Goal: Communication & Community: Ask a question

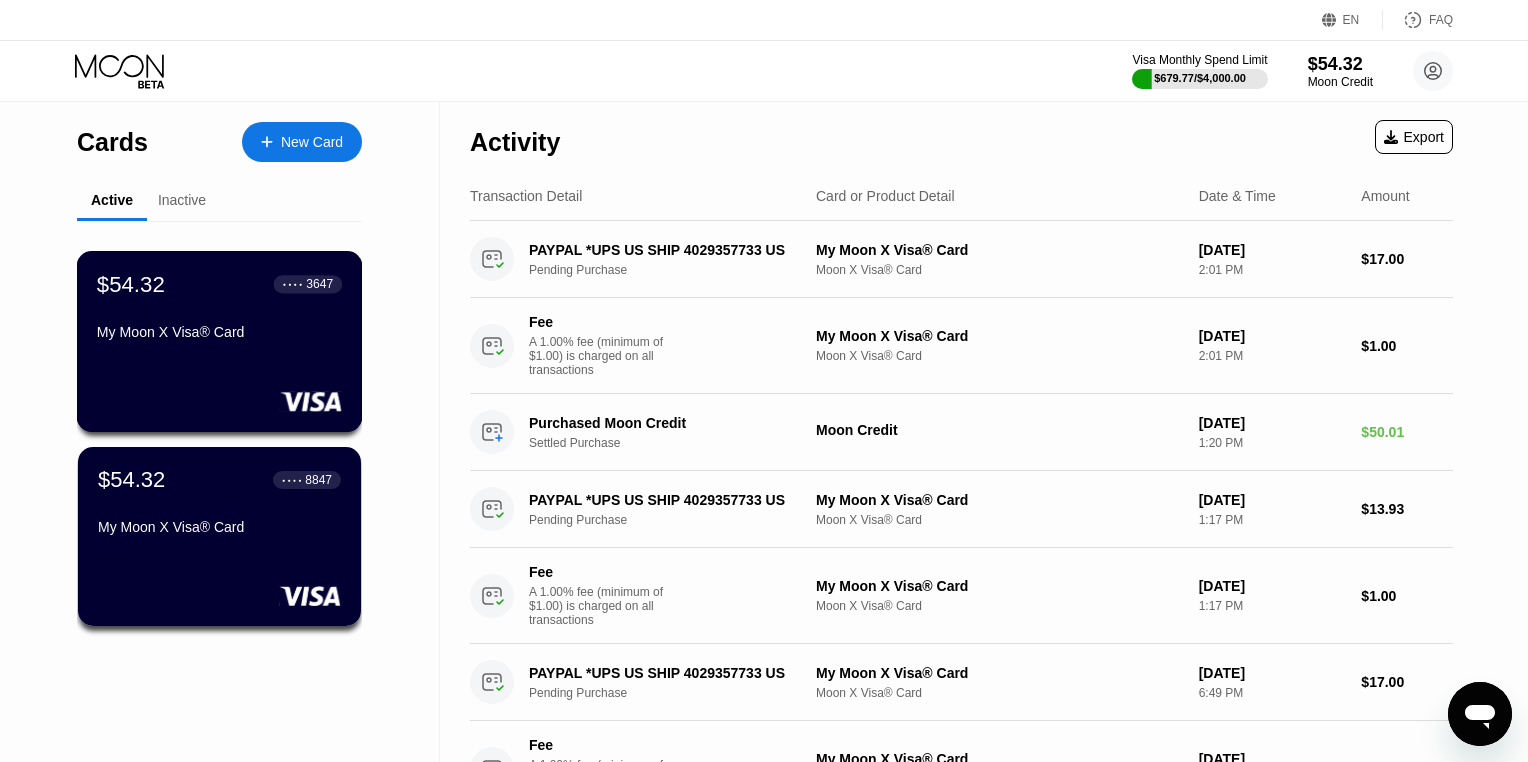
click at [283, 401] on rect at bounding box center [311, 401] width 62 height 20
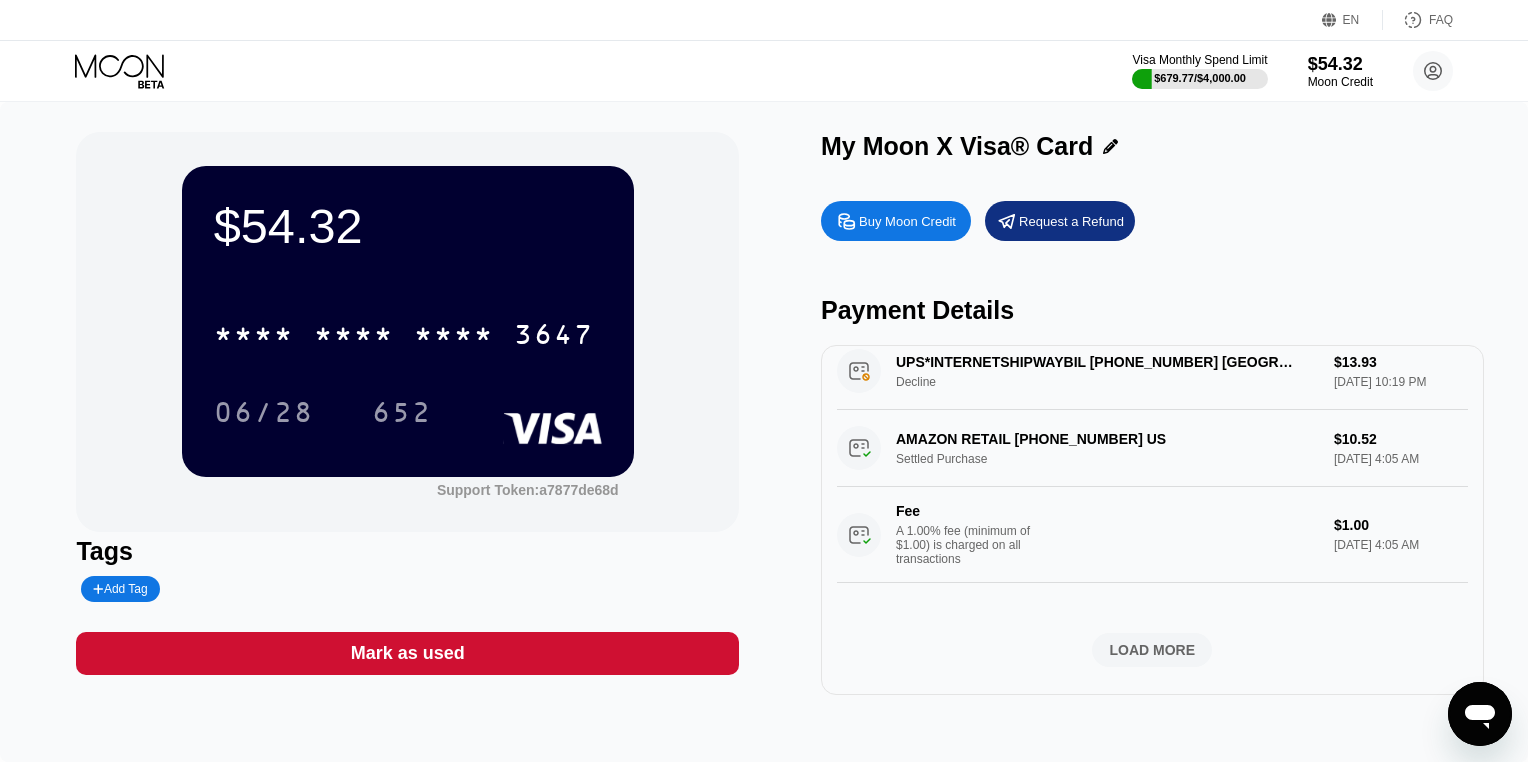
scroll to position [1695, 0]
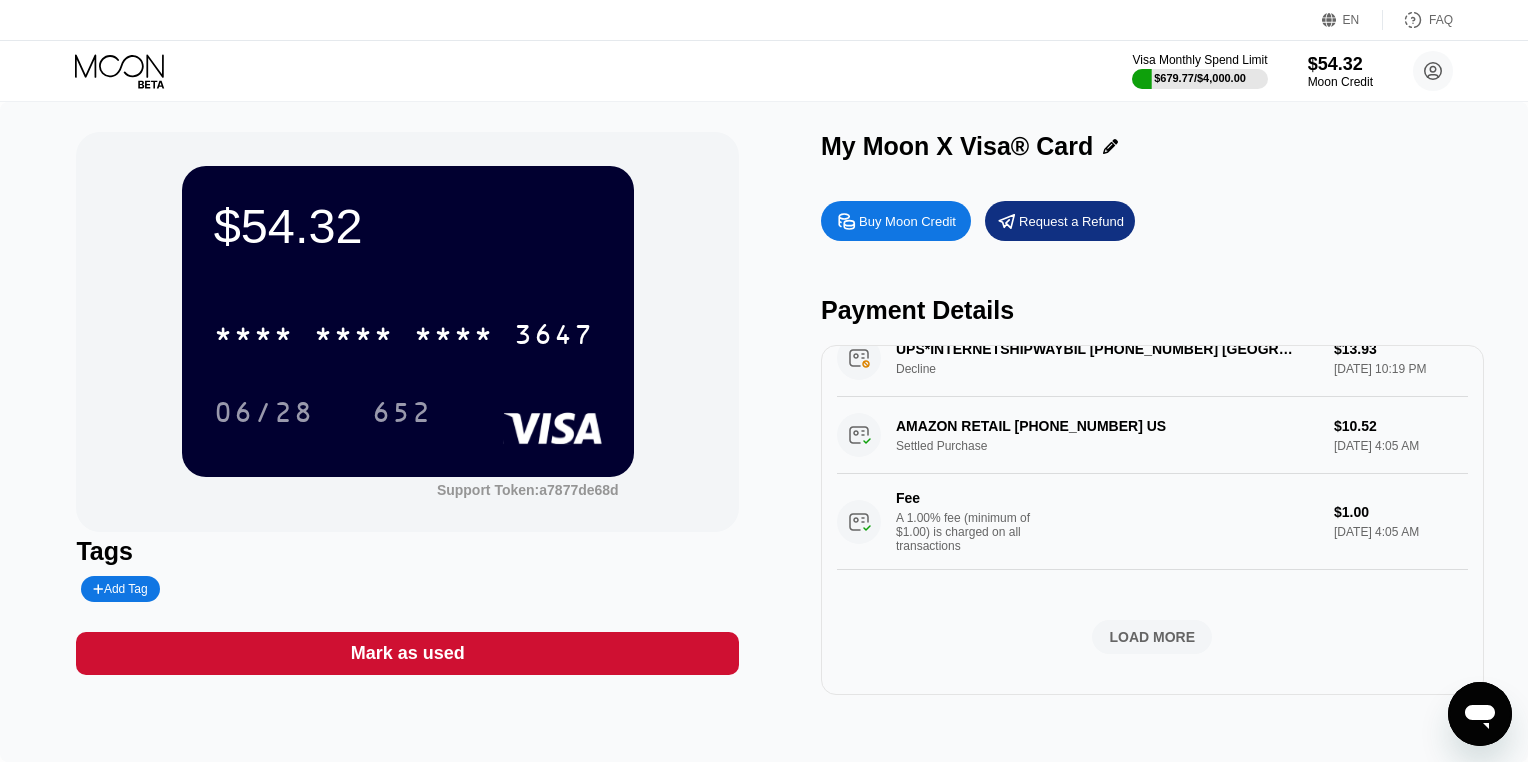
click at [1165, 628] on div "LOAD MORE" at bounding box center [1153, 637] width 86 height 18
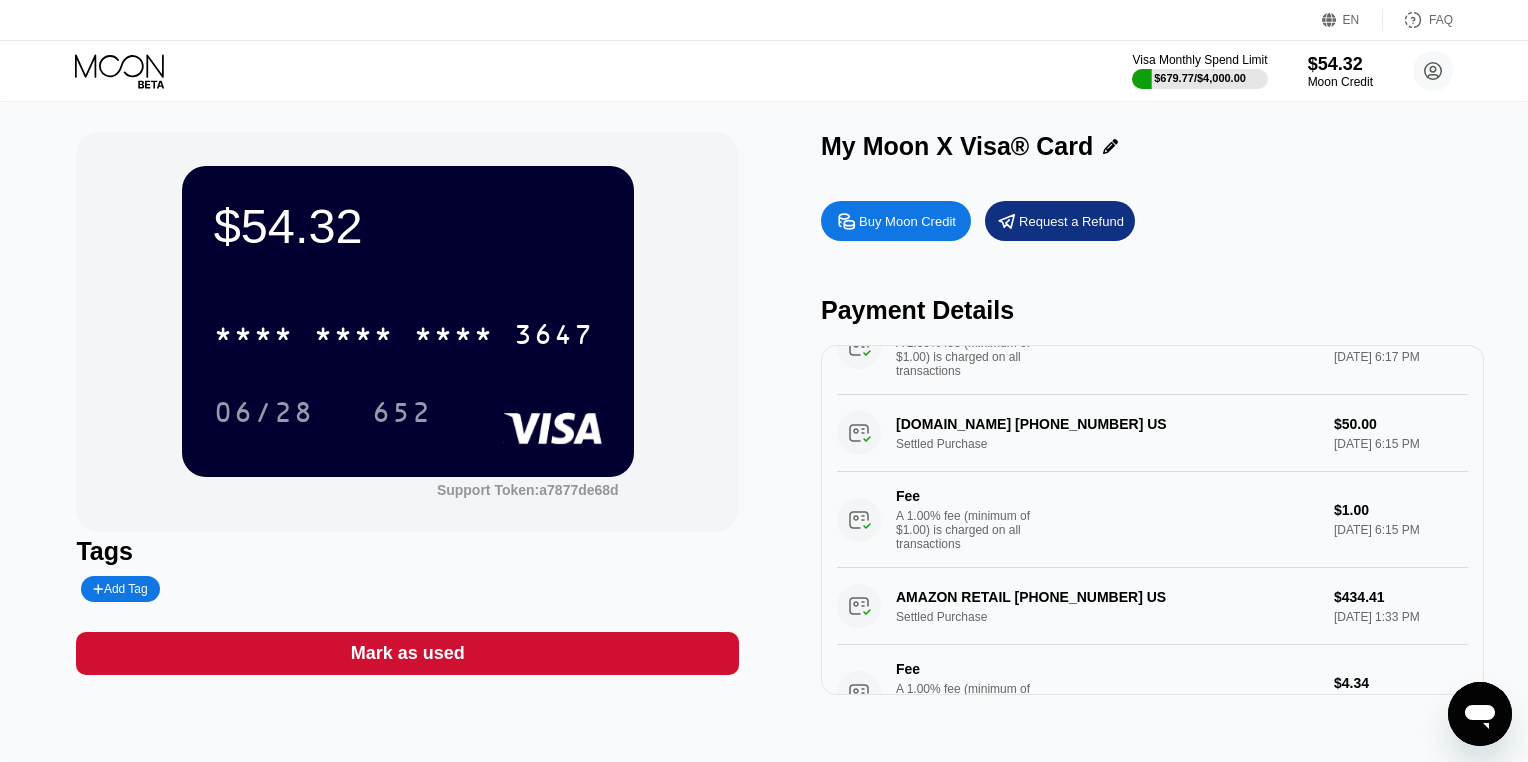
scroll to position [311, 0]
click at [1351, 604] on div "AMAZON RETAIL +14018657948 US Settled Purchase $434.41 Aug 13, 2025 1:33 PM Fee…" at bounding box center [1152, 655] width 631 height 173
click at [1474, 713] on icon "Open messaging window" at bounding box center [1480, 717] width 30 height 24
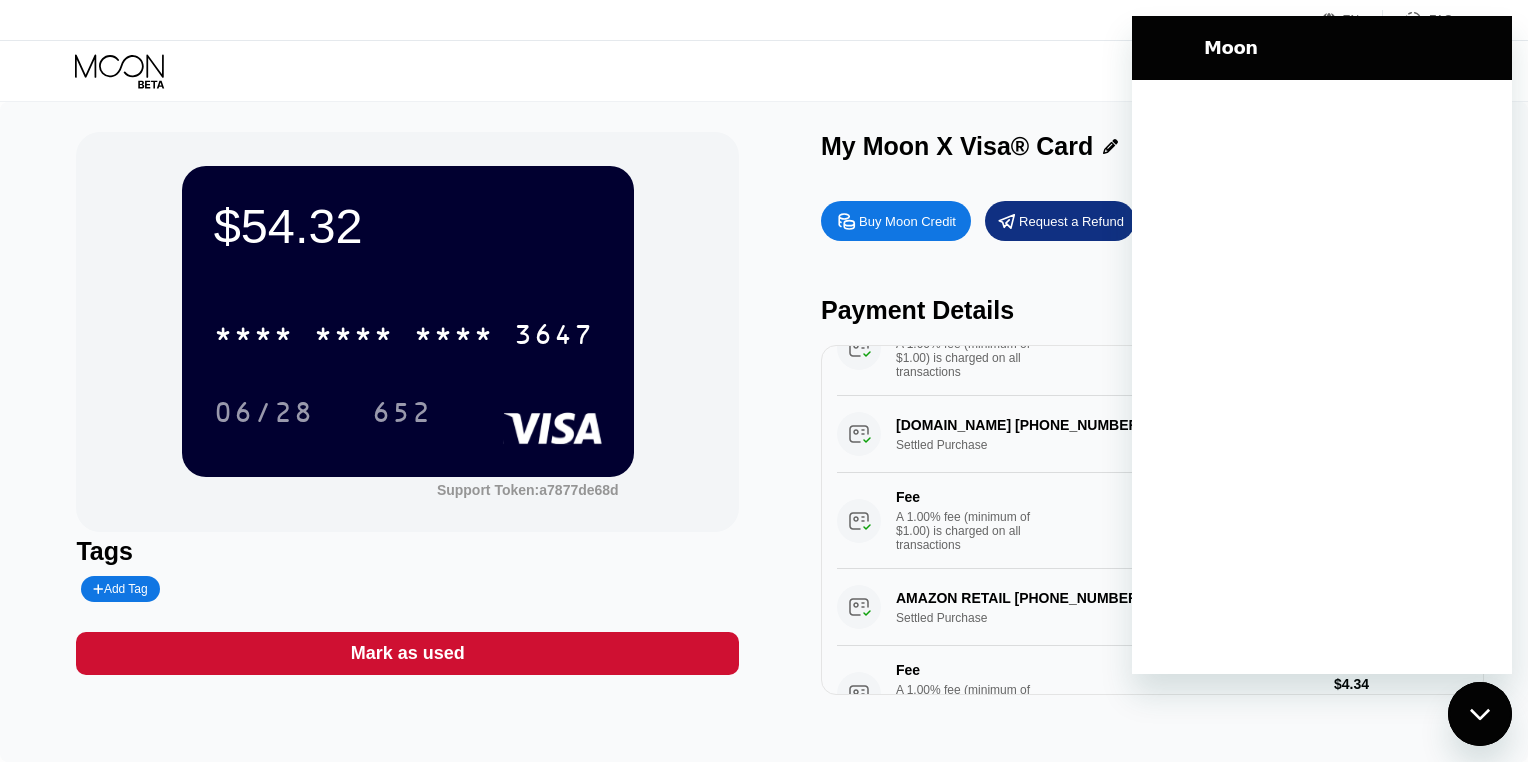
scroll to position [0, 0]
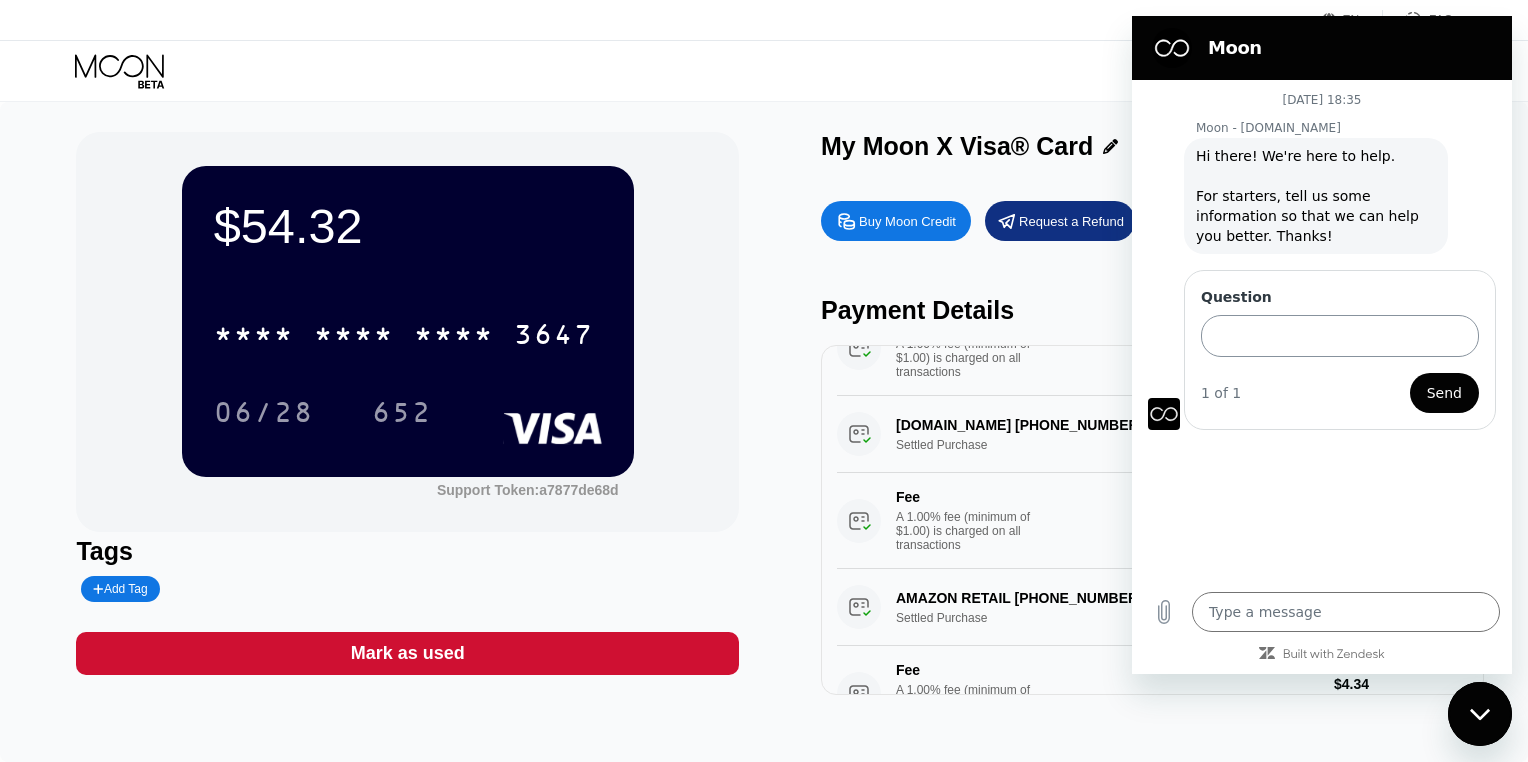
click at [1342, 324] on input "Question" at bounding box center [1340, 336] width 278 height 42
type textarea "x"
click at [1398, 335] on input "Question" at bounding box center [1340, 336] width 278 height 42
paste input "Amazon issued a refund for my order, but the money still hasn’t been returned t…"
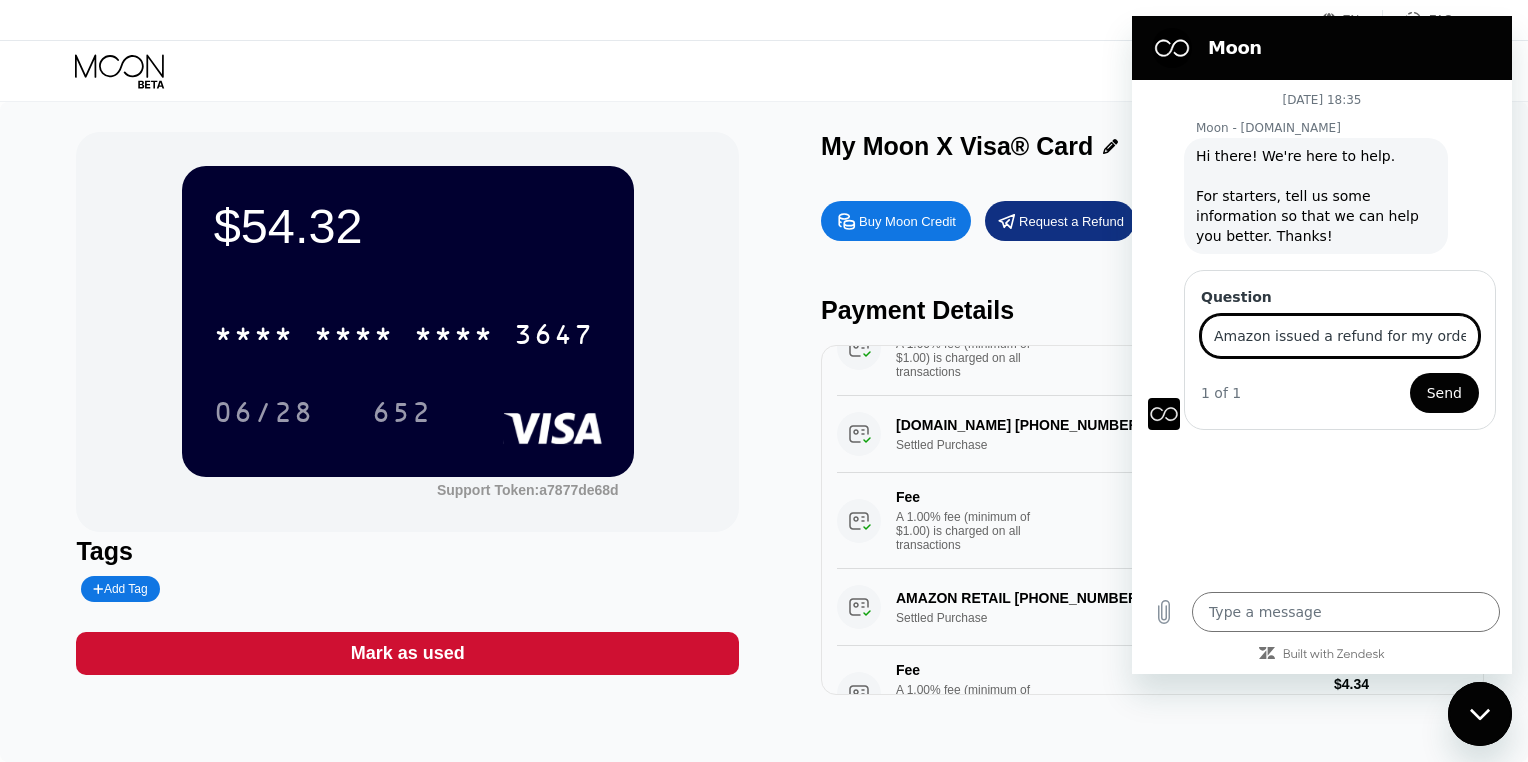
drag, startPoint x: 1329, startPoint y: 341, endPoint x: 1110, endPoint y: 336, distance: 219.0
click html "Moon 11 August at 18:35 Moon - paywithmoon.com Moon - paywithmoon.com says: Hi …"
type input "Amazon issued a refund for my order, but the money still hasn’t been returned t…"
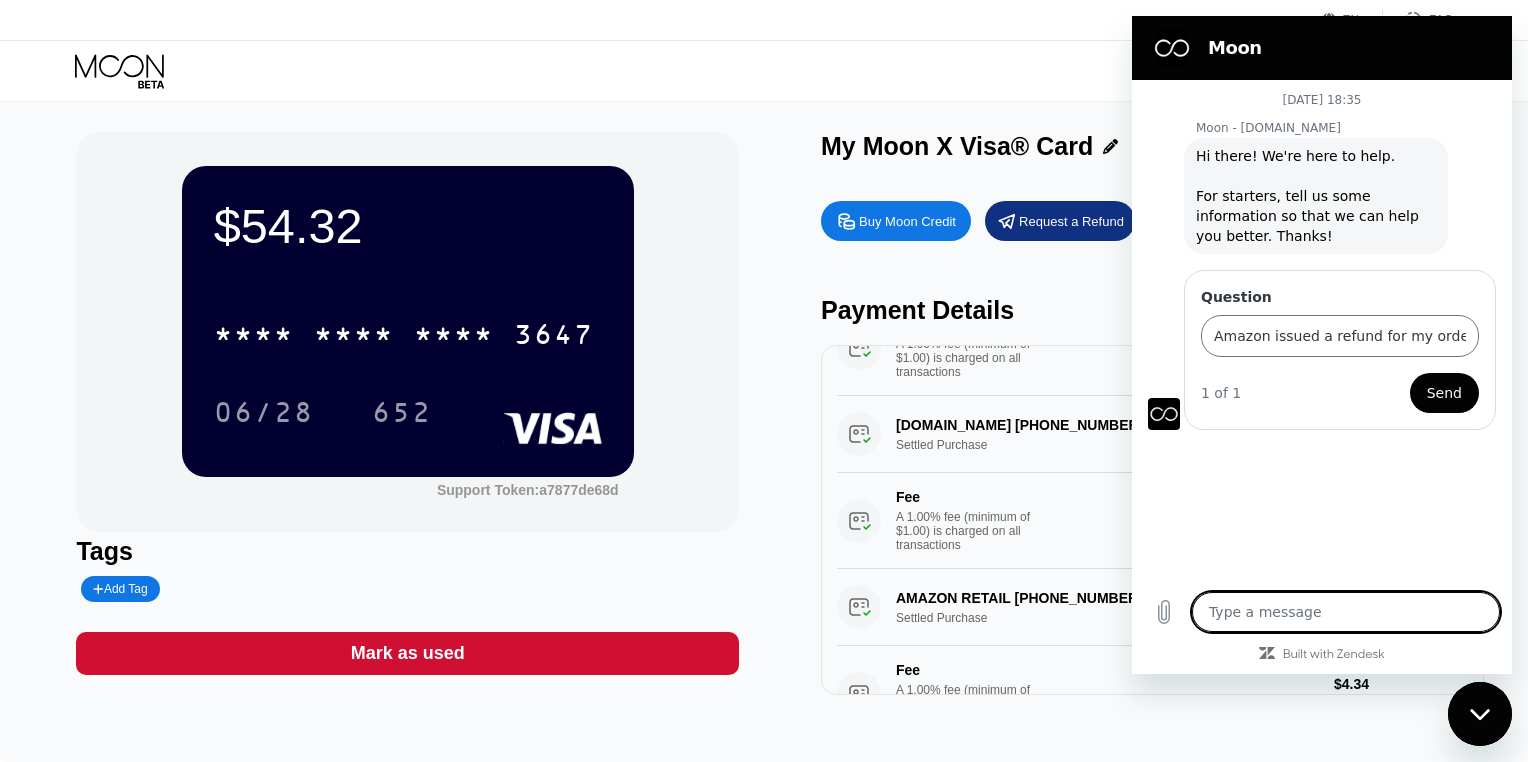
click at [1286, 615] on textarea at bounding box center [1346, 612] width 308 height 40
click at [1172, 617] on icon "Upload file" at bounding box center [1164, 612] width 24 height 24
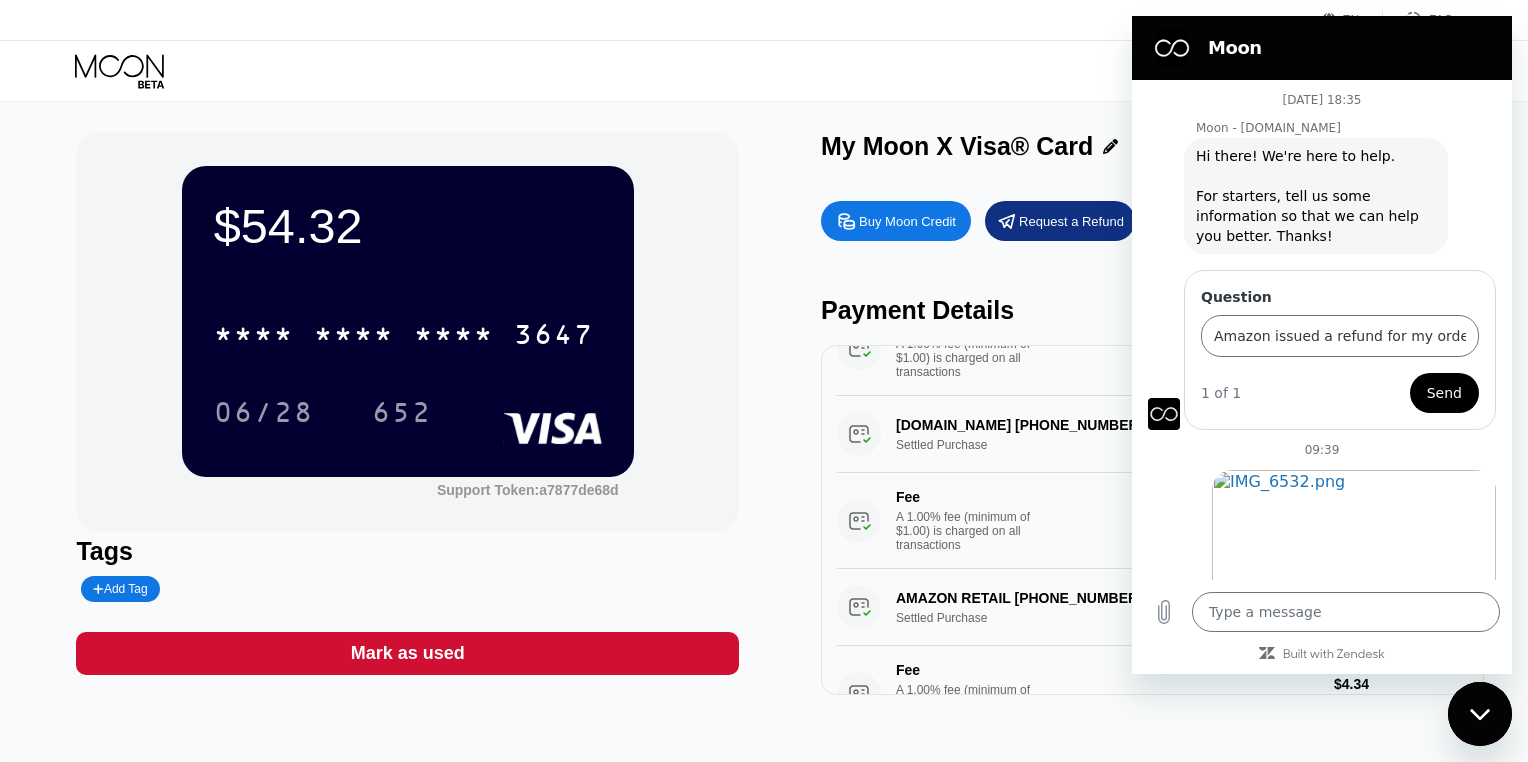
click at [1438, 399] on span "Send" at bounding box center [1444, 393] width 35 height 24
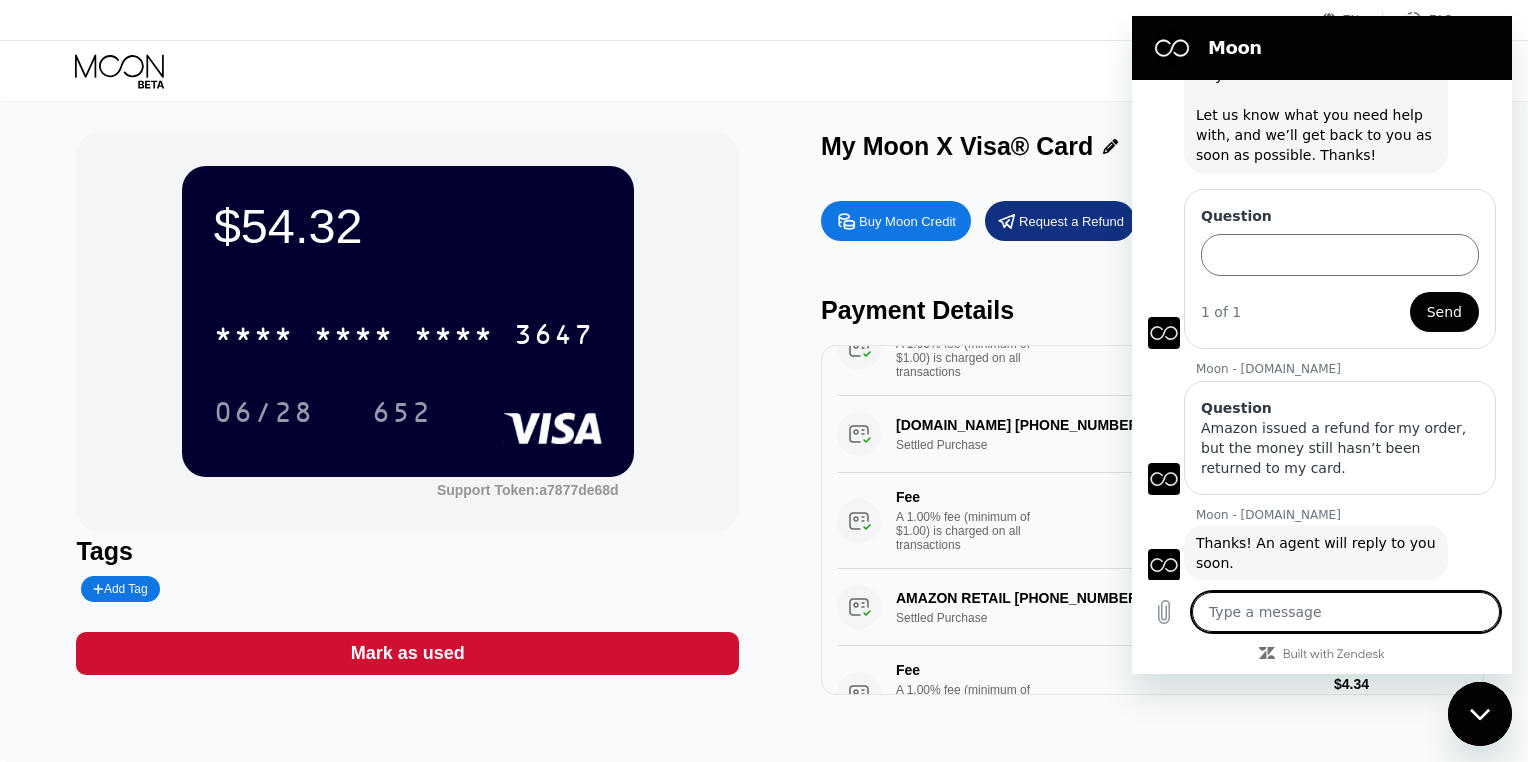
scroll to position [437, 0]
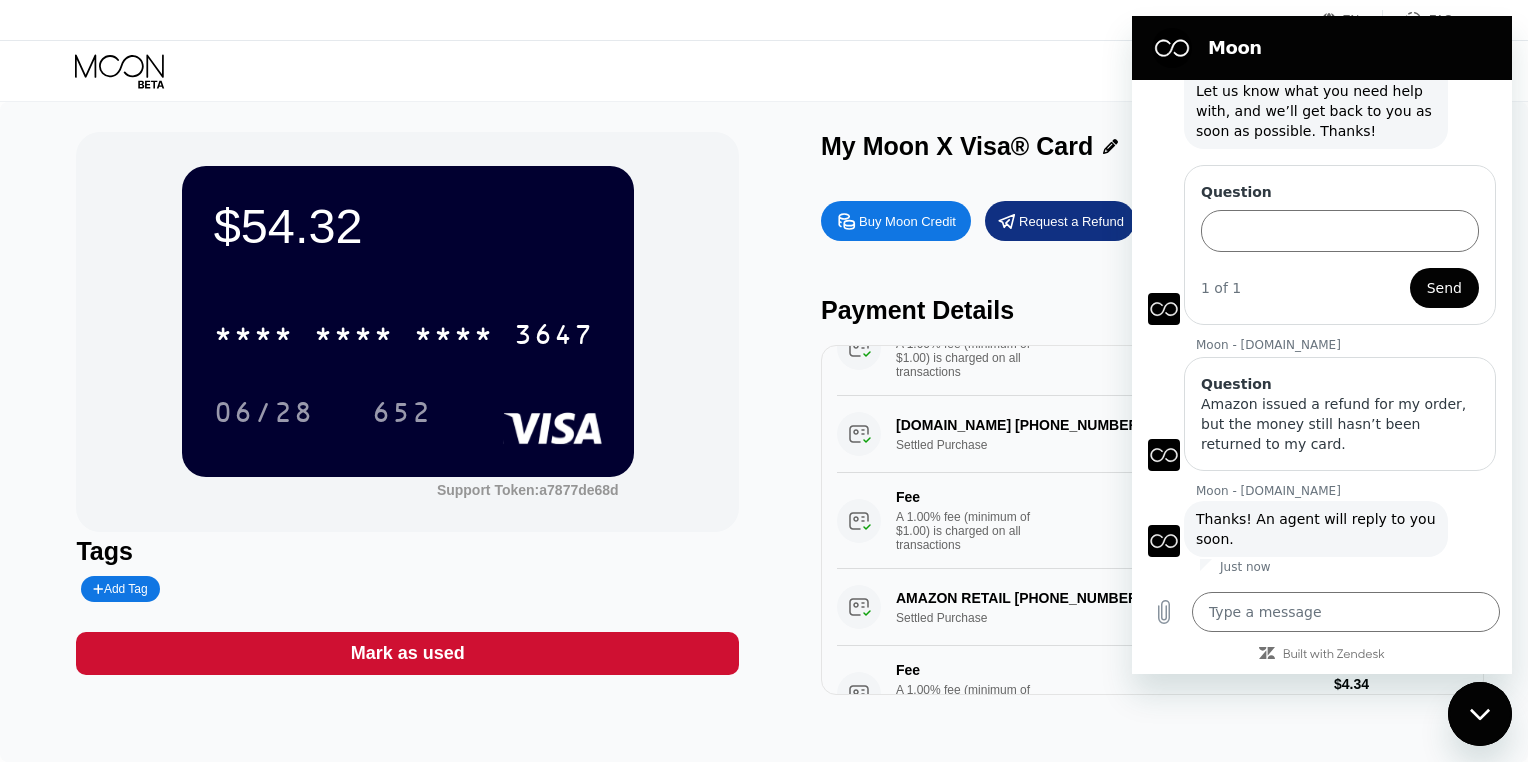
drag, startPoint x: 1276, startPoint y: 39, endPoint x: 1283, endPoint y: 63, distance: 25.0
click at [1283, 63] on div "Moon" at bounding box center [1318, 48] width 348 height 40
type textarea "x"
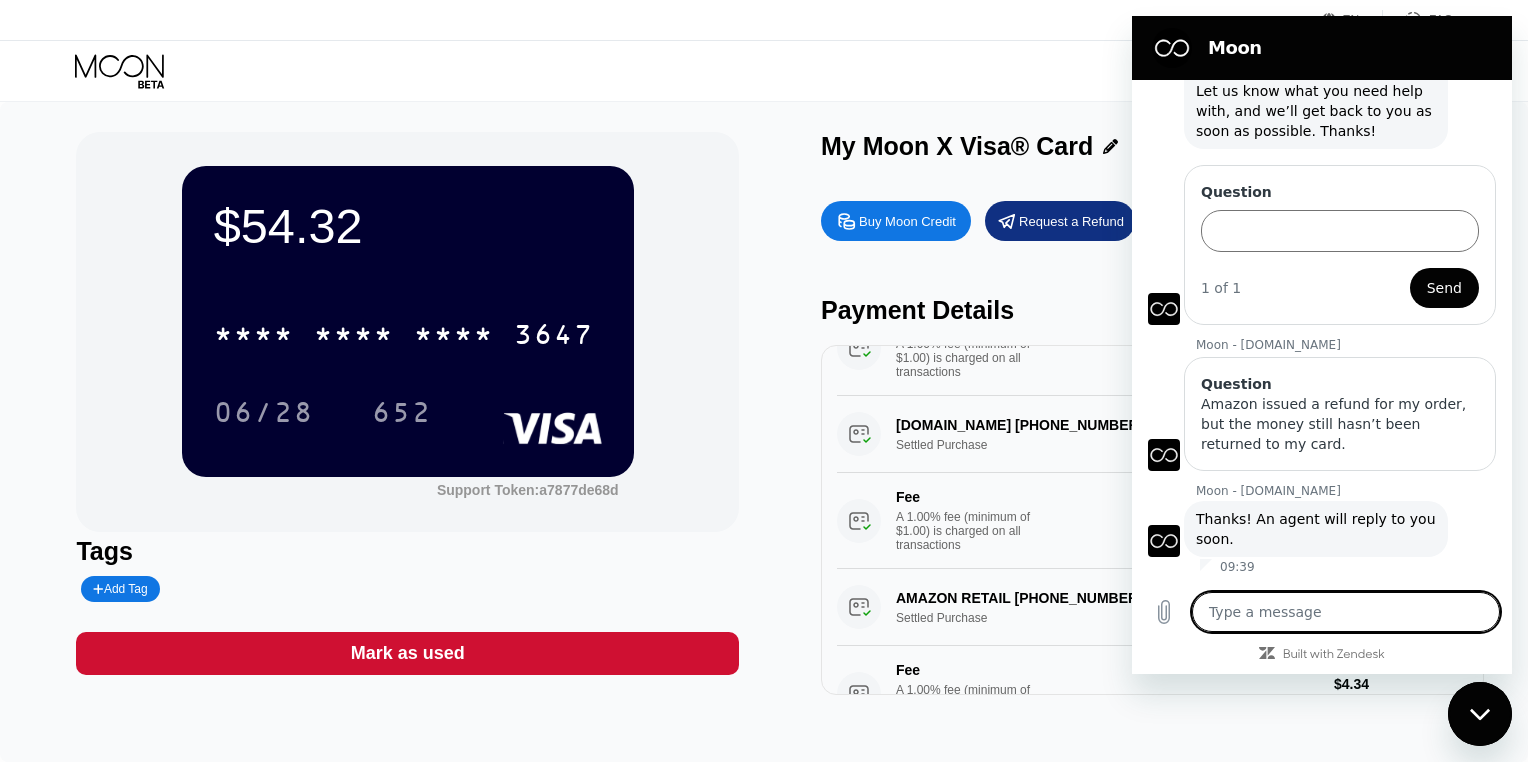
click at [1422, 608] on textarea at bounding box center [1346, 612] width 308 height 40
paste textarea "The last 4 digits of the card are 3647—the refund amount is 434.41. The refund …"
type textarea "The last 4 digits of the card are 3647—the refund amount is 434.41. The refund …"
type textarea "x"
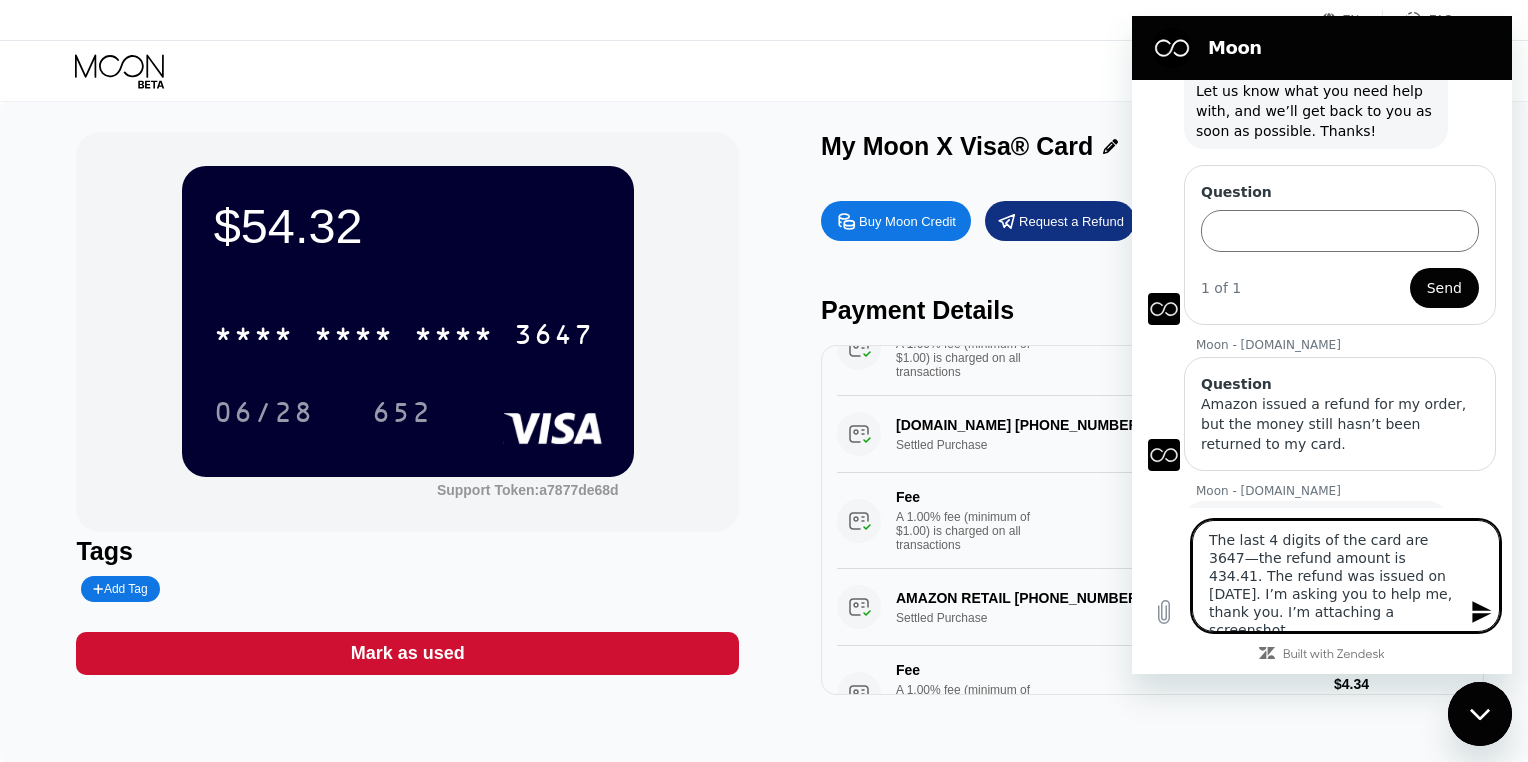
click at [1205, 538] on textarea "The last 4 digits of the card are 3647—the refund amount is 434.41. The refund …" at bounding box center [1346, 576] width 308 height 112
type textarea "HThe last 4 digits of the card are 3647—the refund amount is 434.41. The refund…"
type textarea "x"
type textarea "HeThe last 4 digits of the card are 3647—the refund amount is 434.41. The refun…"
type textarea "x"
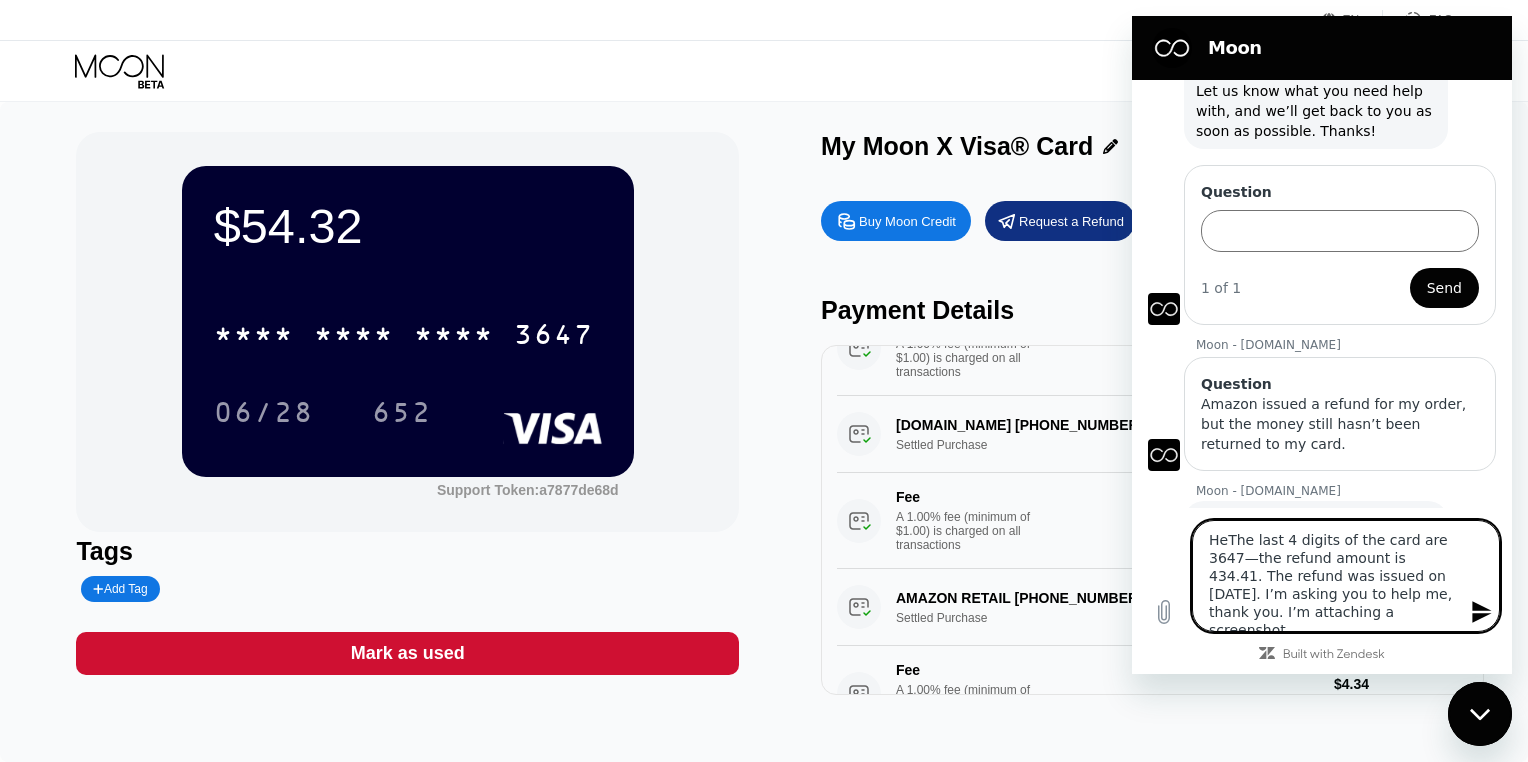
type textarea "HelThe last 4 digits of the card are 3647—the refund amount is 434.41. The refu…"
type textarea "x"
type textarea "HellThe last 4 digits of the card are 3647—the refund amount is 434.41. The ref…"
type textarea "x"
type textarea "HelloThe last 4 digits of the card are 3647—the refund amount is 434.41. The re…"
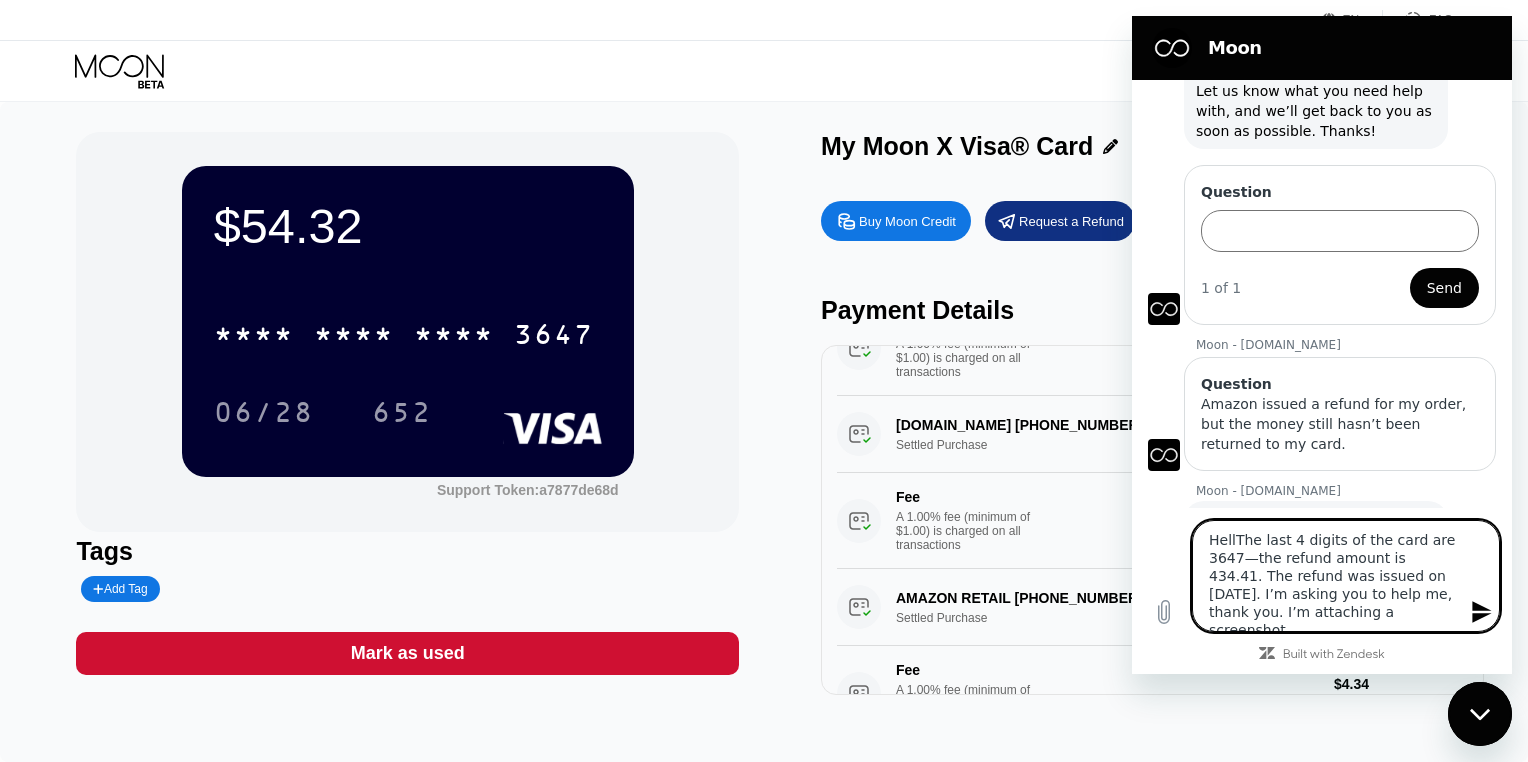
type textarea "x"
type textarea "Hello,The last 4 digits of the card are 3647—the refund amount is 434.41. The r…"
type textarea "x"
type textarea "Hello, The last 4 digits of the card are 3647—the refund amount is 434.41. The …"
type textarea "x"
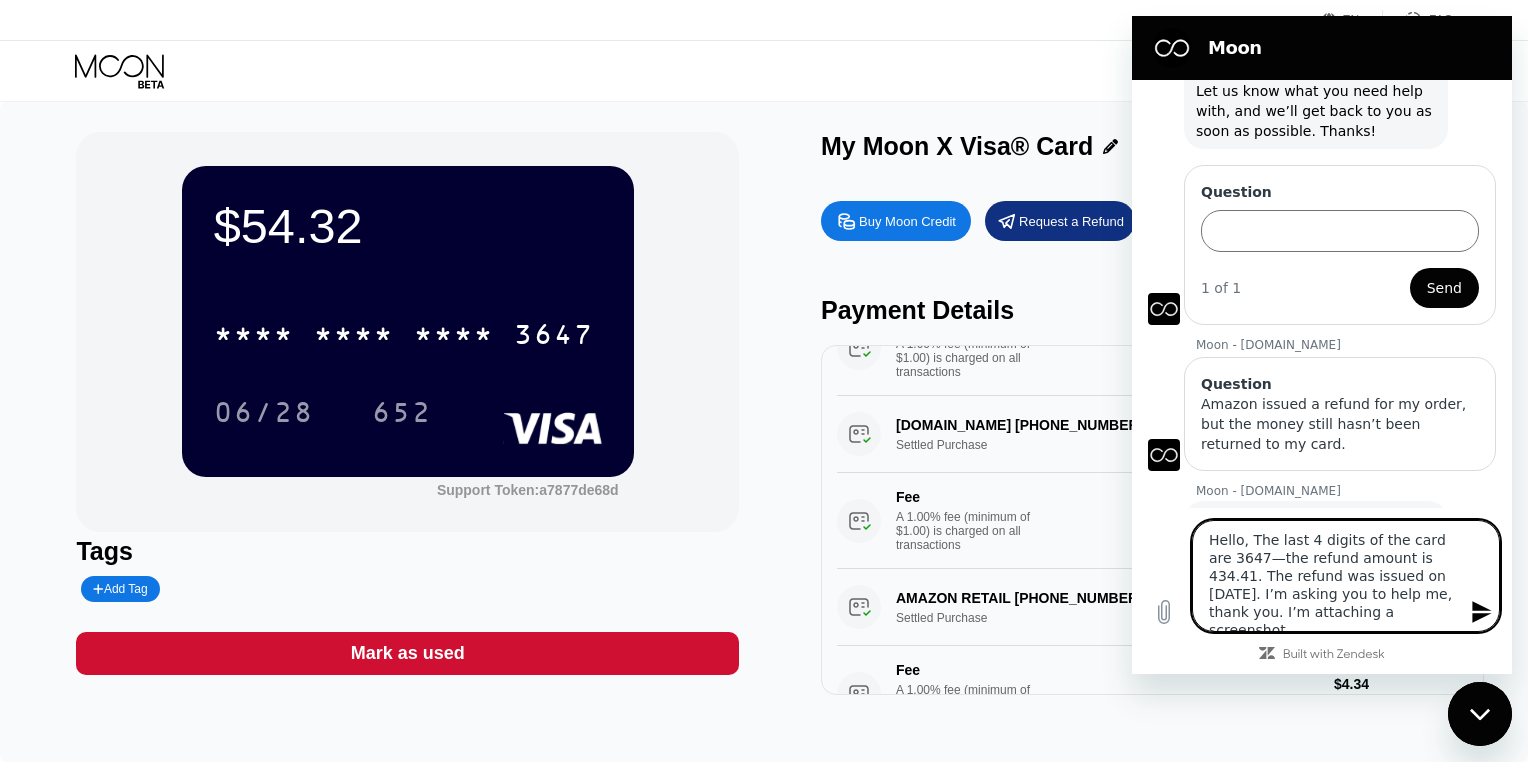
click at [1274, 536] on textarea "Hello, The last 4 digits of the card are 3647—the refund amount is 434.41. The …" at bounding box center [1346, 576] width 308 height 112
type textarea "Hello, The last 4 digits of the card are 3647—the refund amount is 434.41. The …"
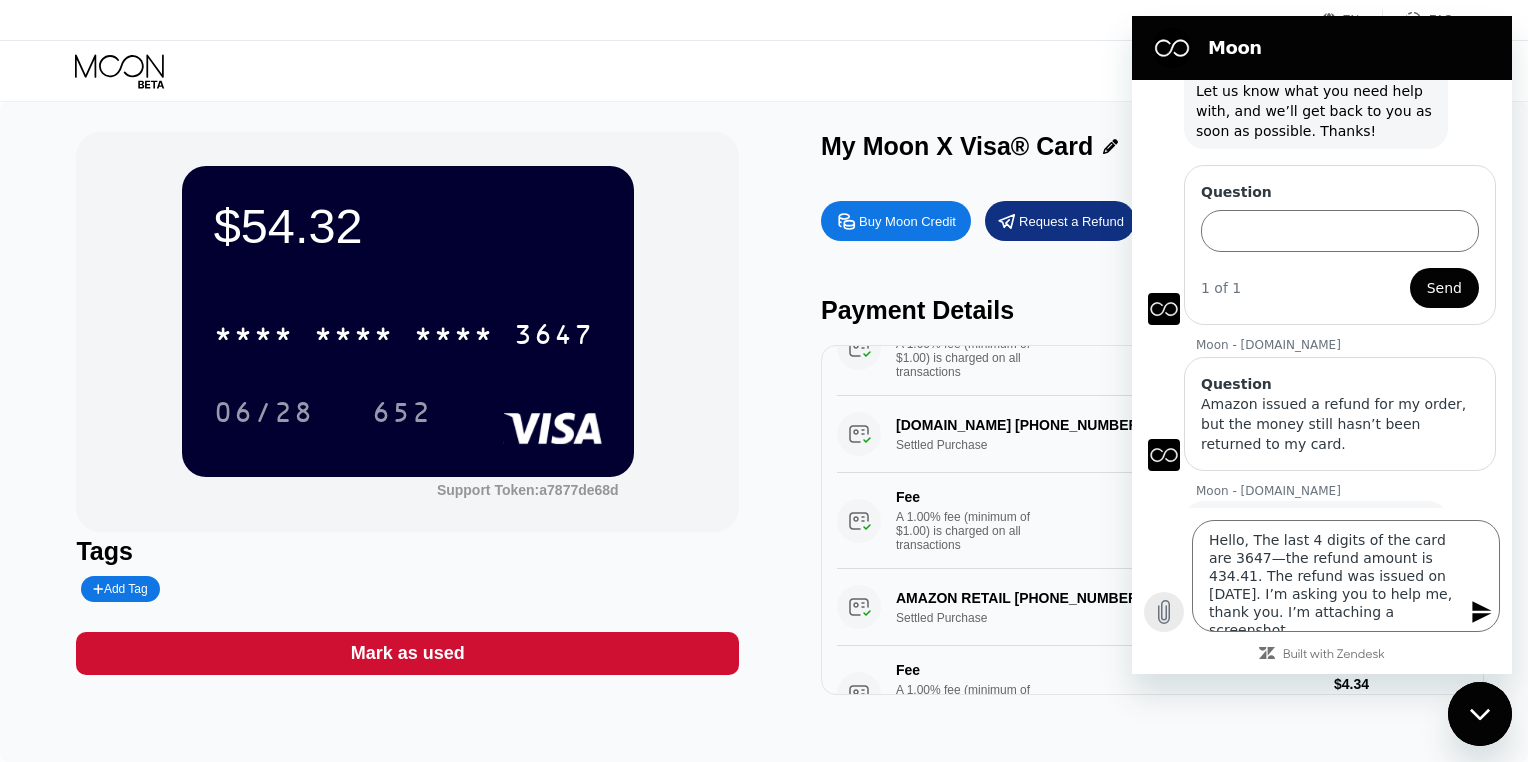
click at [1175, 617] on icon "Upload file" at bounding box center [1164, 612] width 24 height 24
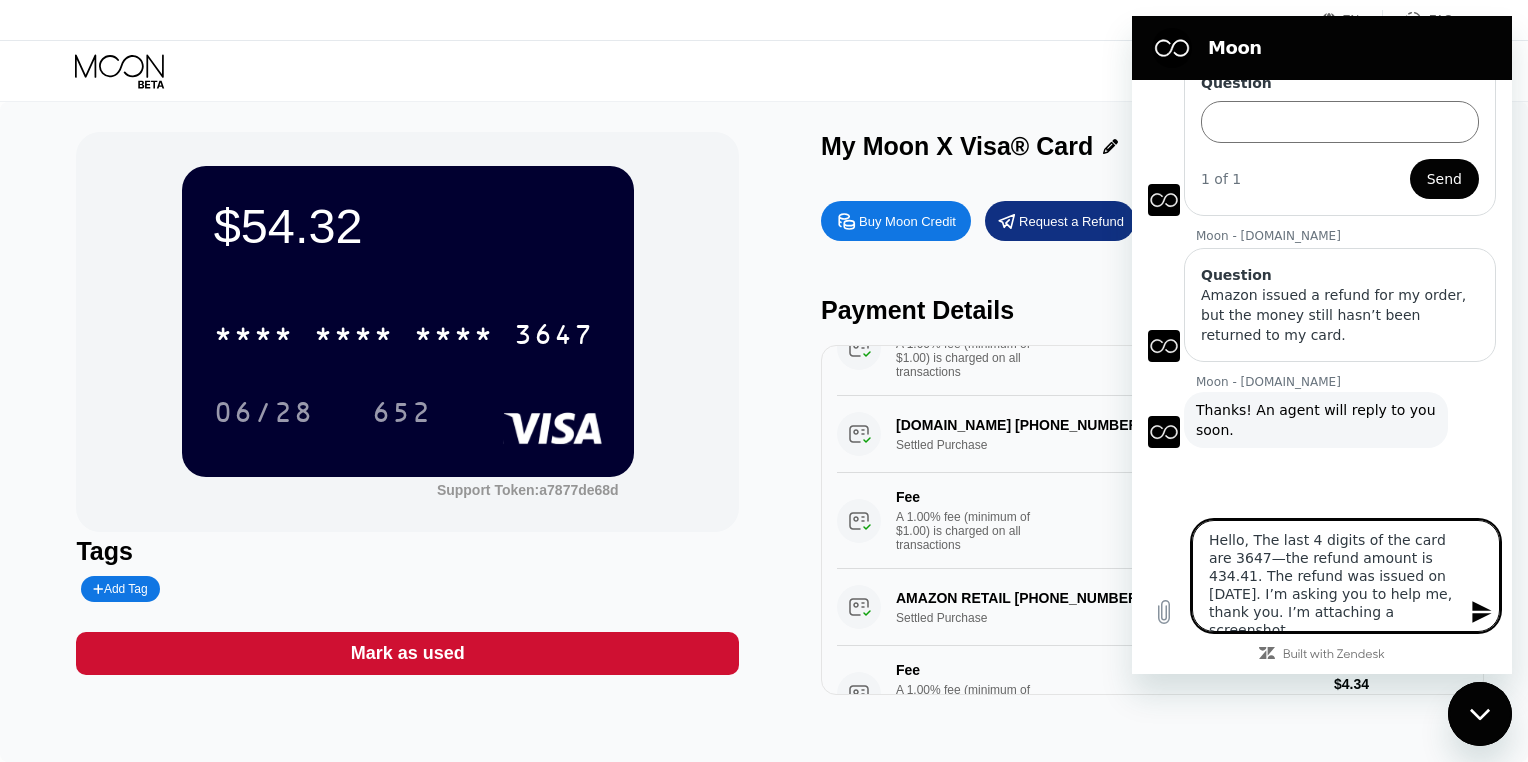
scroll to position [633, 0]
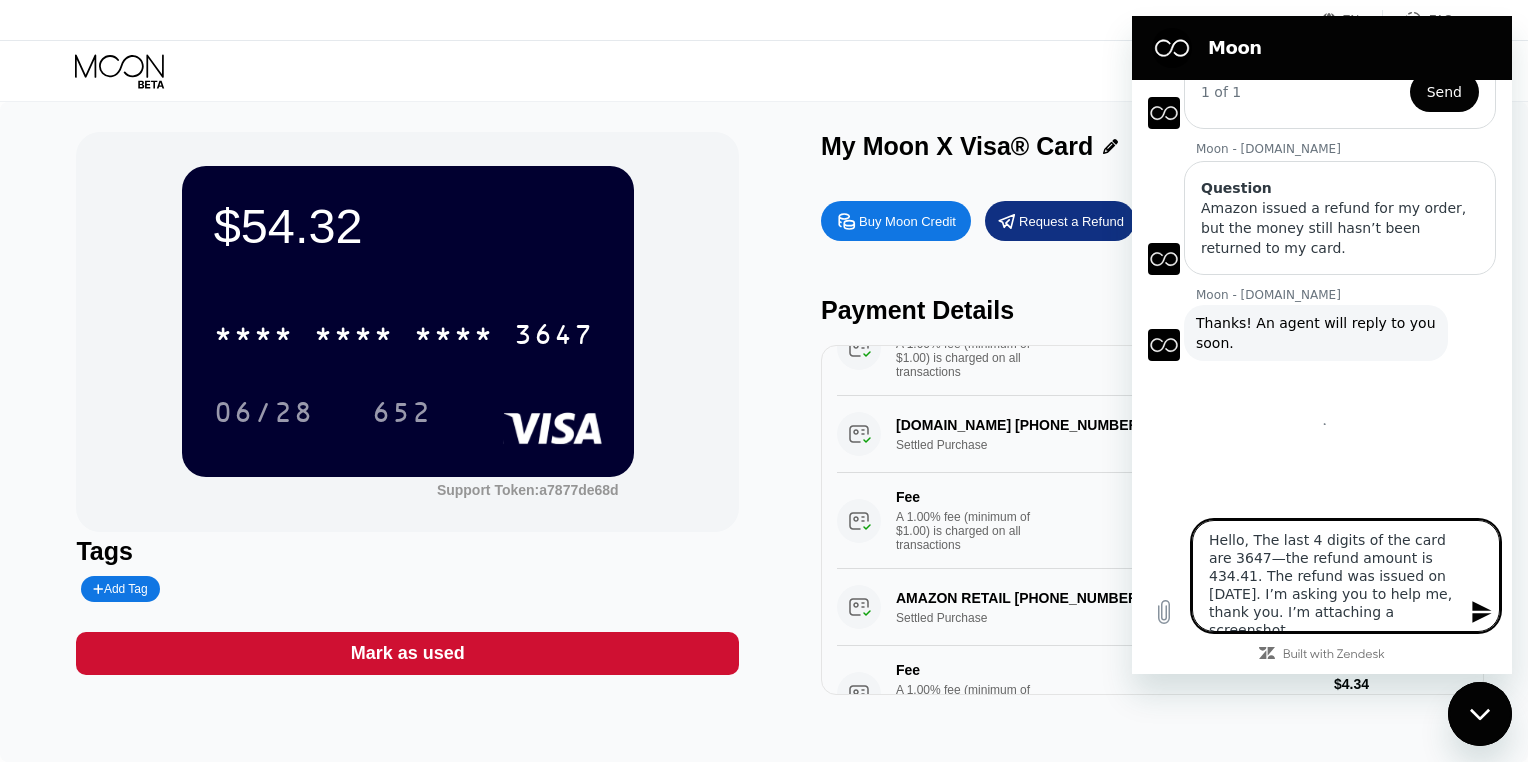
type textarea "x"
click at [1483, 612] on icon "Send message" at bounding box center [1482, 612] width 24 height 24
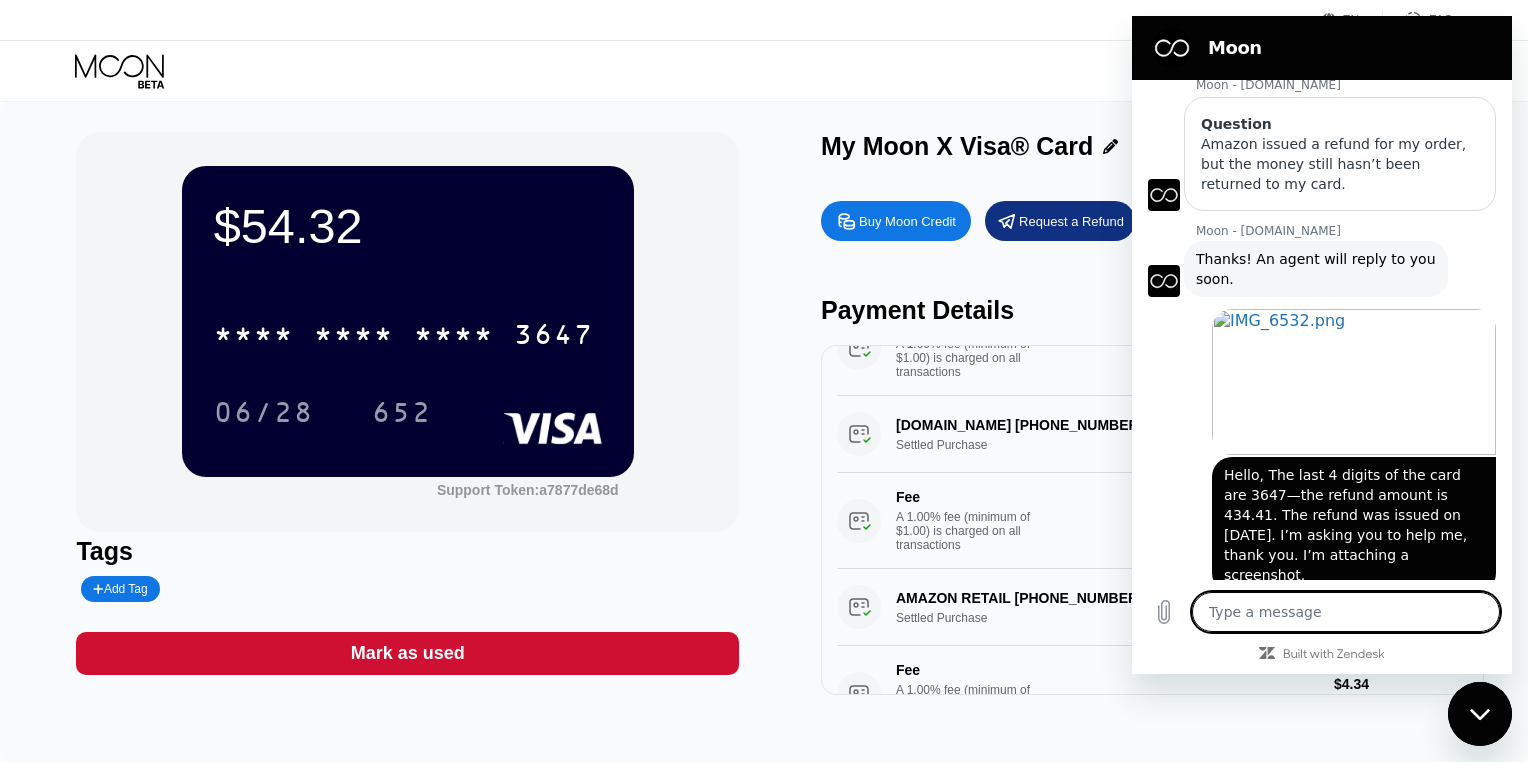
scroll to position [713, 0]
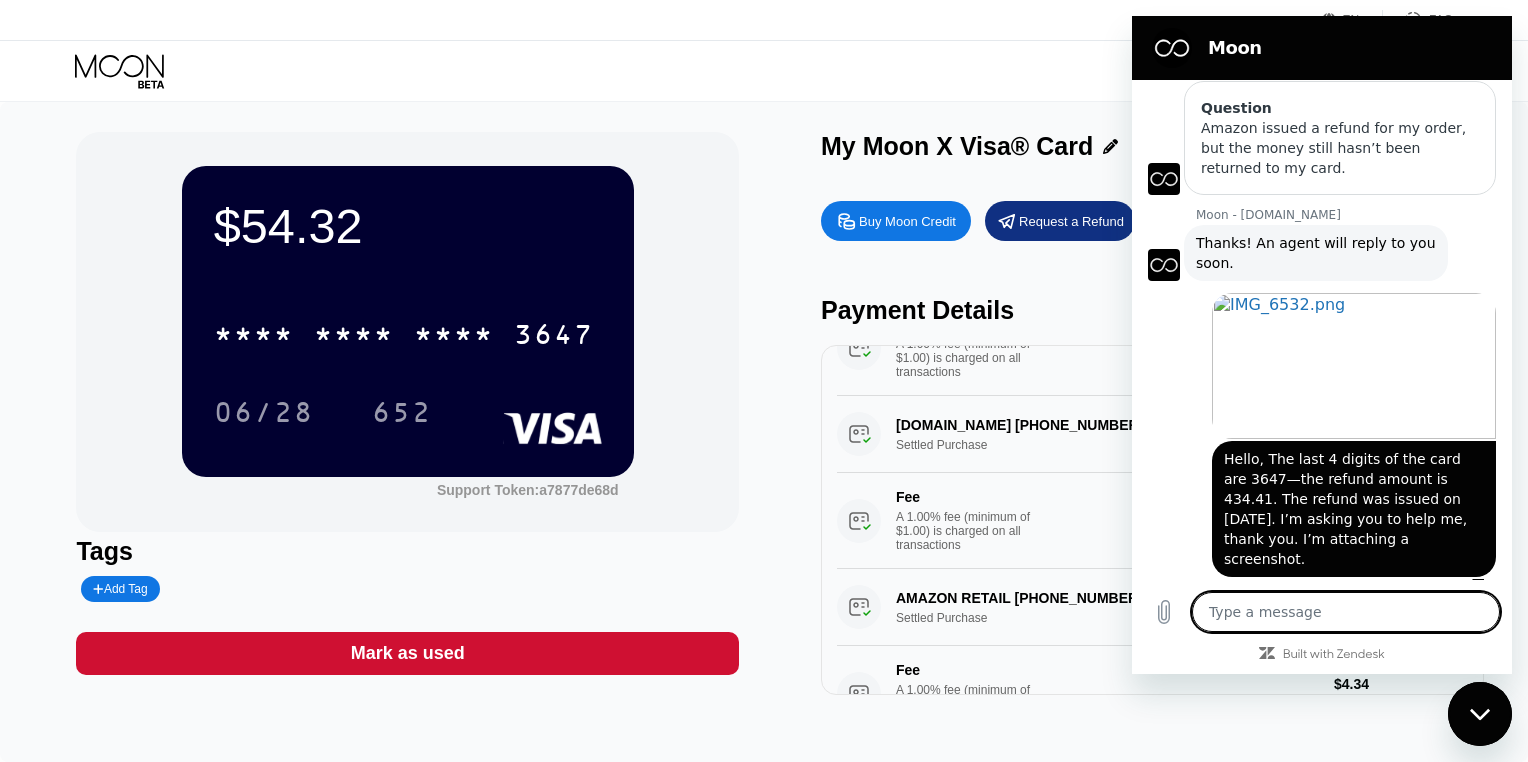
click at [1495, 713] on div "Close messaging window" at bounding box center [1480, 714] width 60 height 60
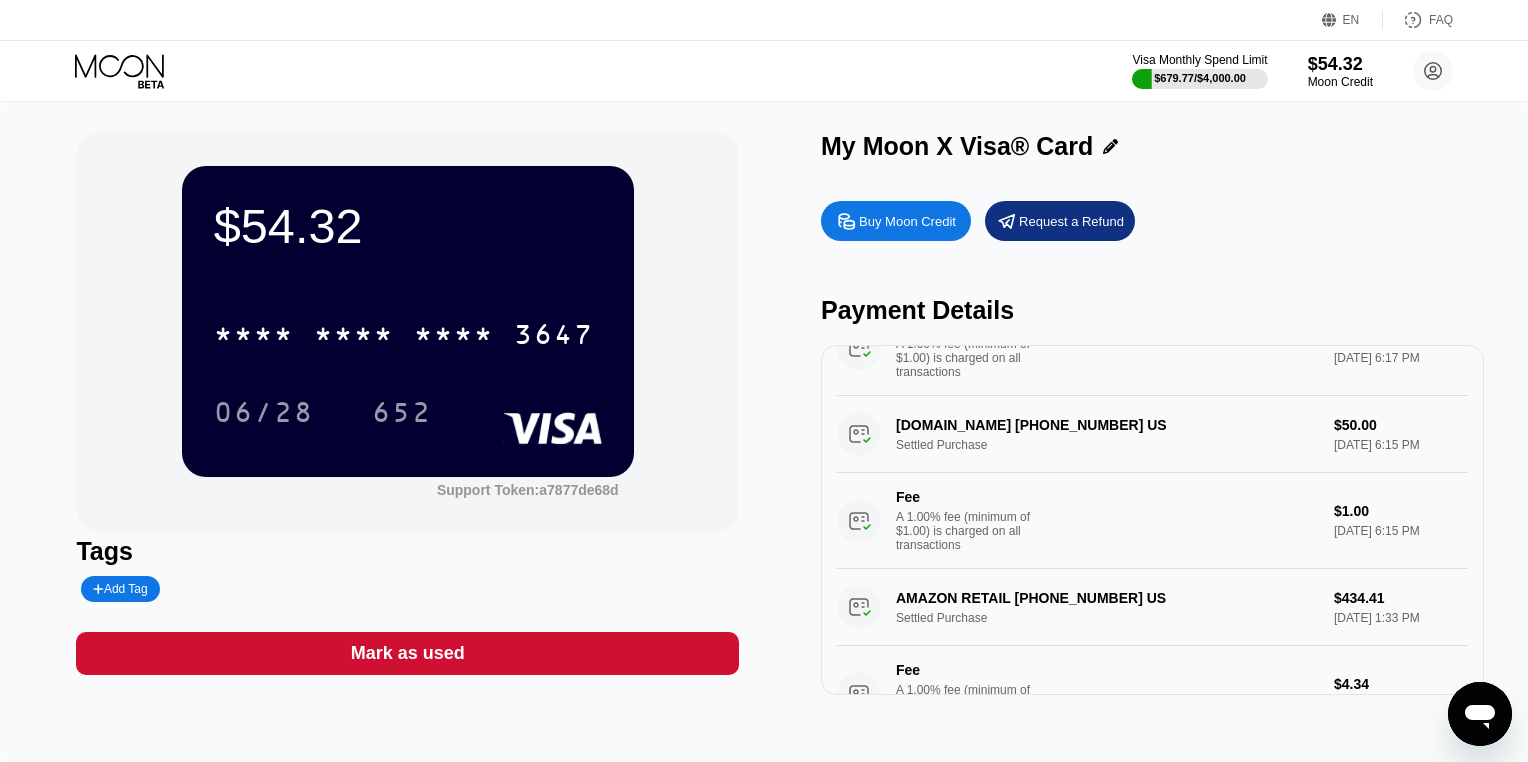
click at [1478, 734] on div "Open messaging window" at bounding box center [1480, 714] width 60 height 60
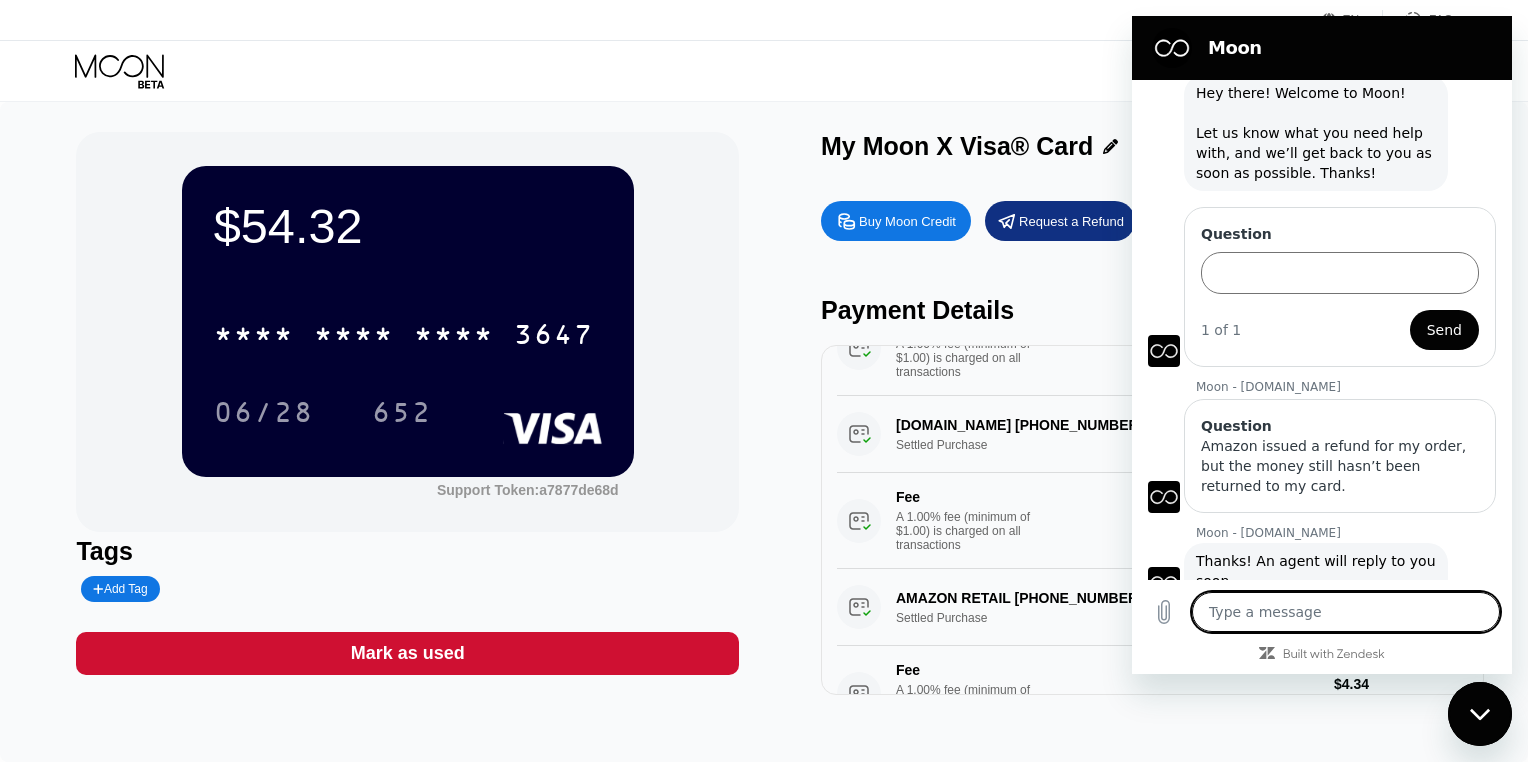
scroll to position [0, 0]
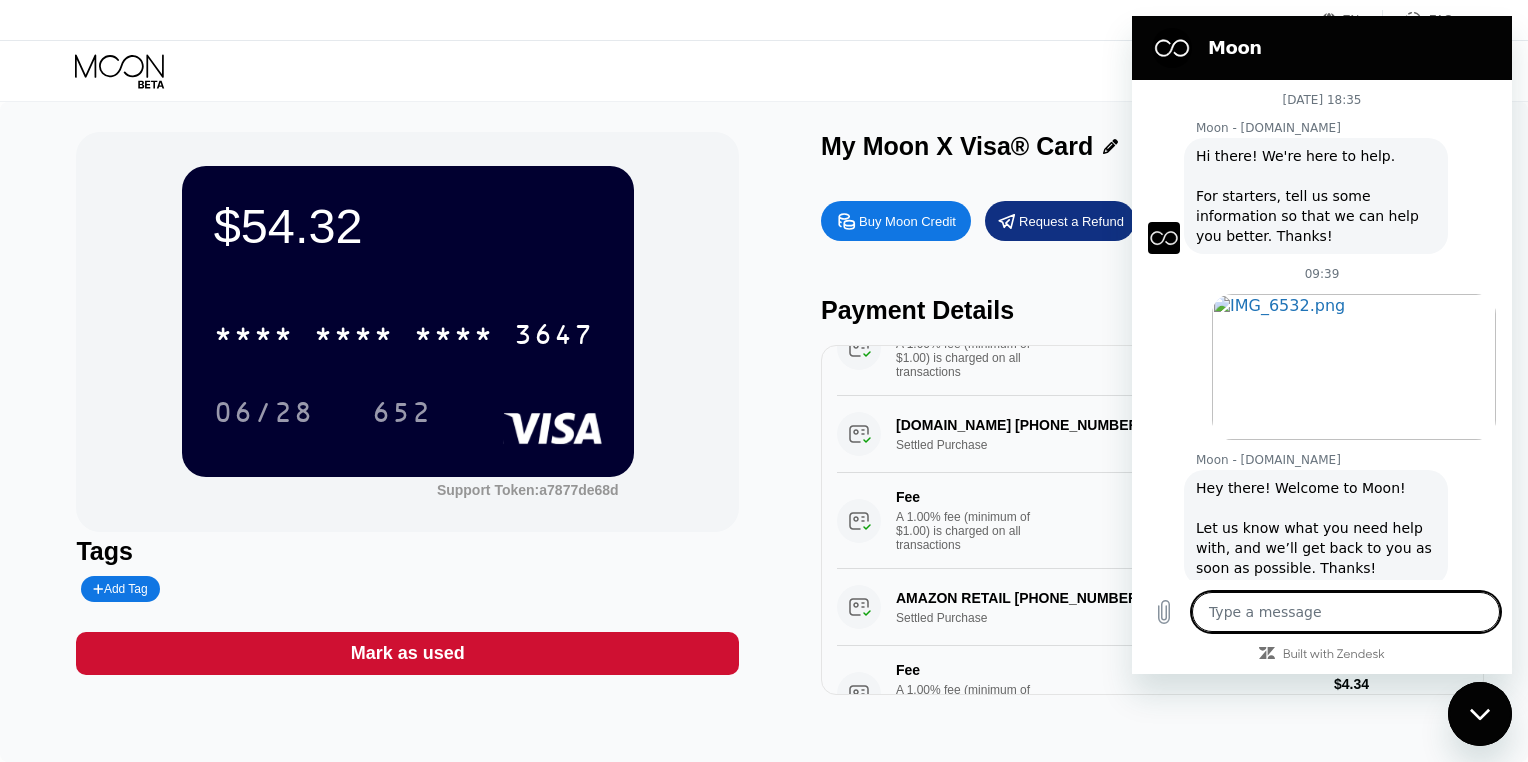
click at [1507, 716] on div "Close messaging window" at bounding box center [1480, 714] width 60 height 60
type textarea "x"
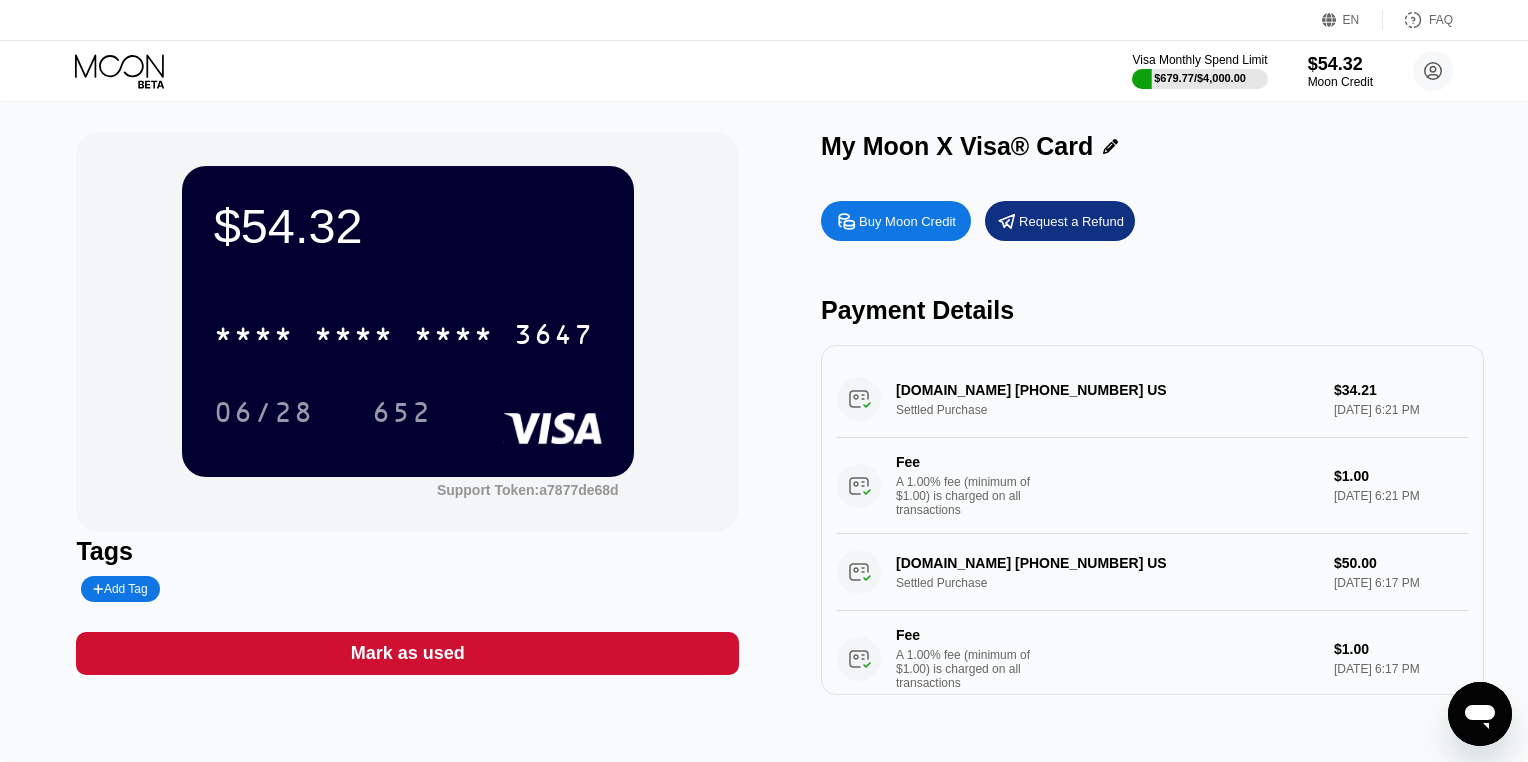
scroll to position [81, 0]
